Goal: Find specific page/section: Find specific page/section

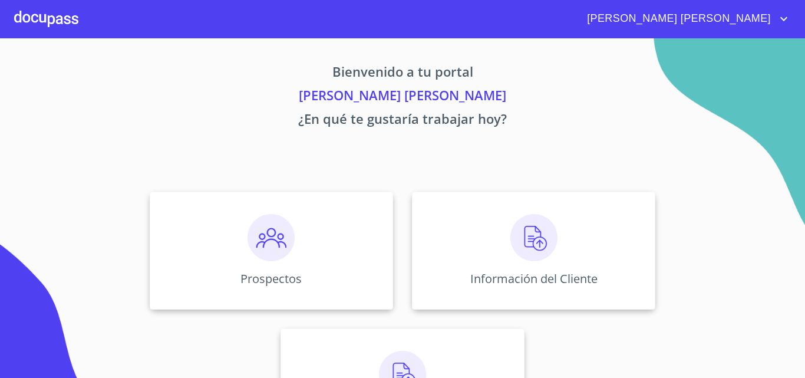
click at [518, 232] on img at bounding box center [533, 237] width 47 height 47
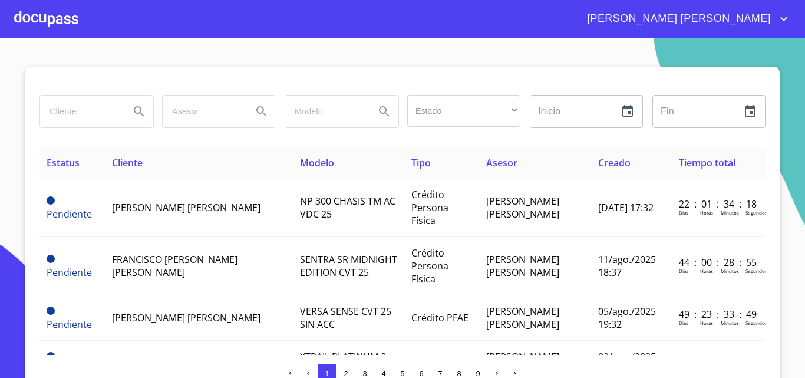
click at [85, 118] on input "search" at bounding box center [80, 111] width 80 height 32
click at [96, 112] on input "search" at bounding box center [80, 111] width 80 height 32
type input "ALEJANDRA"
click at [132, 117] on icon "Search" at bounding box center [139, 111] width 14 height 14
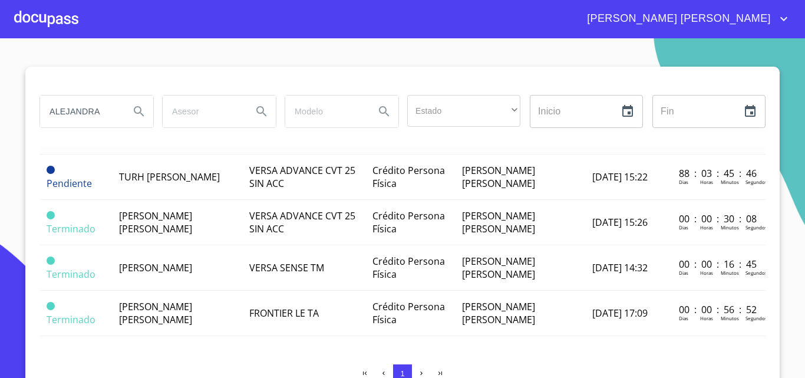
scroll to position [124, 0]
click at [779, 12] on icon "account of current user" at bounding box center [784, 19] width 14 height 14
click at [776, 27] on li "Salir" at bounding box center [772, 24] width 38 height 21
